Goal: Find specific page/section: Find specific page/section

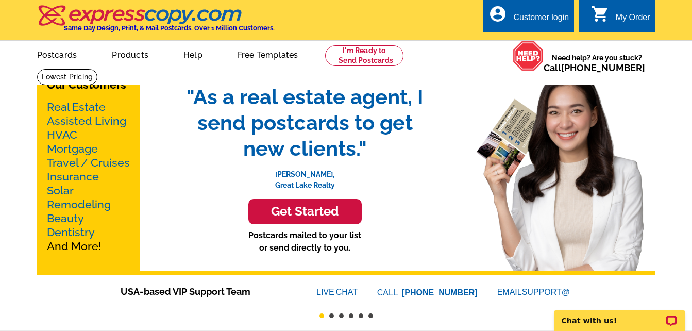
click at [83, 103] on link "Real Estate" at bounding box center [76, 106] width 59 height 13
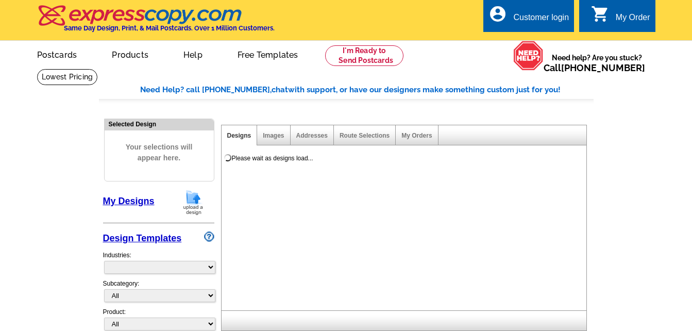
select select "785"
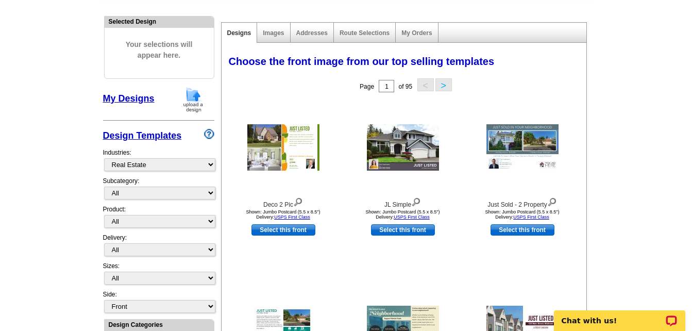
scroll to position [103, 0]
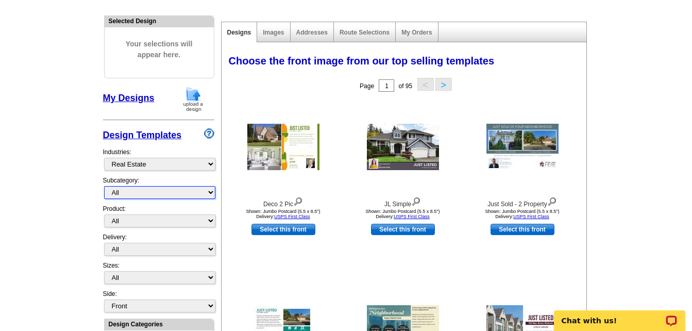
click at [158, 194] on select "All RE/MAX® Referrals Keller Williams® Berkshire Hathaway Home Services Century…" at bounding box center [159, 192] width 111 height 13
select select "807"
click at [104, 186] on select "All RE/MAX® Referrals Keller Williams® Berkshire Hathaway Home Services Century…" at bounding box center [159, 192] width 111 height 13
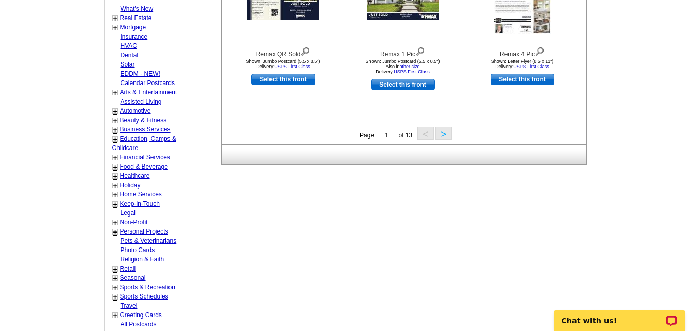
scroll to position [464, 0]
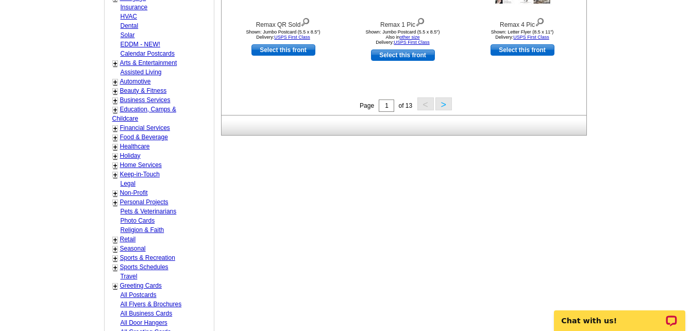
click at [442, 105] on button ">" at bounding box center [443, 103] width 16 height 13
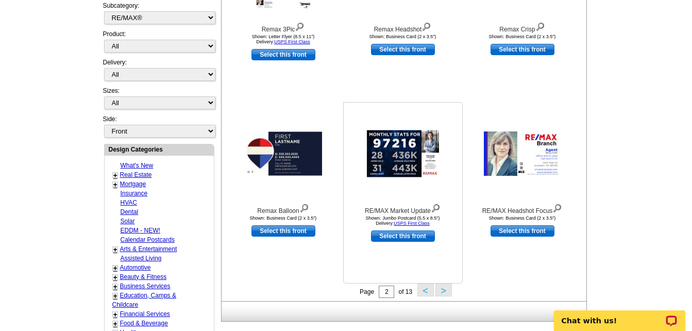
scroll to position [307, 0]
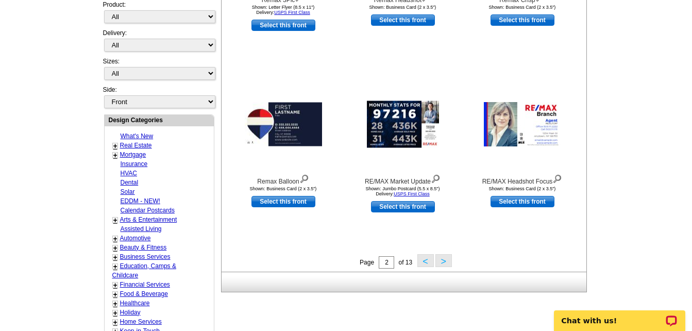
click at [439, 263] on button ">" at bounding box center [443, 260] width 16 height 13
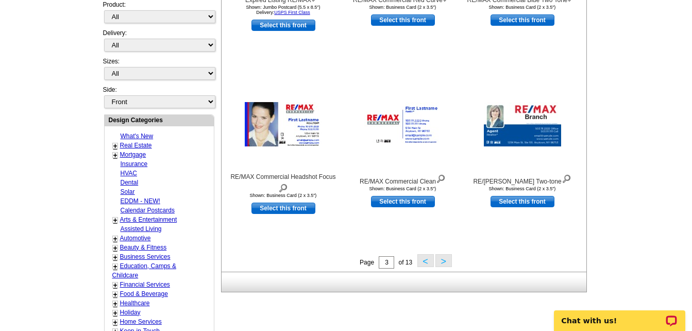
click at [446, 260] on button ">" at bounding box center [443, 260] width 16 height 13
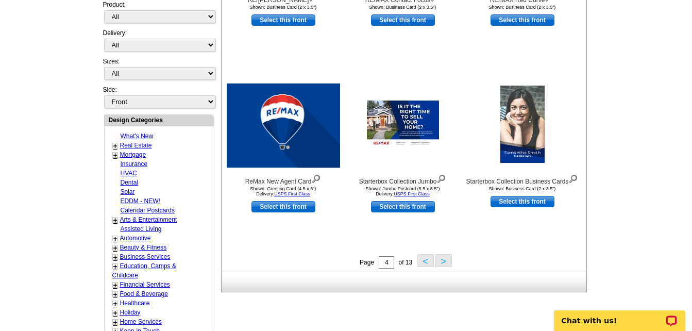
click at [442, 262] on button ">" at bounding box center [443, 260] width 16 height 13
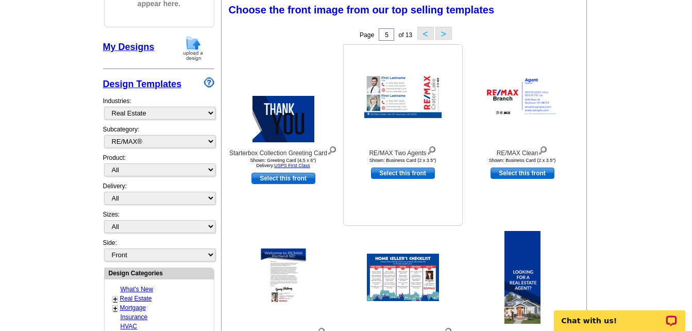
scroll to position [152, 0]
